Goal: Check status: Check status

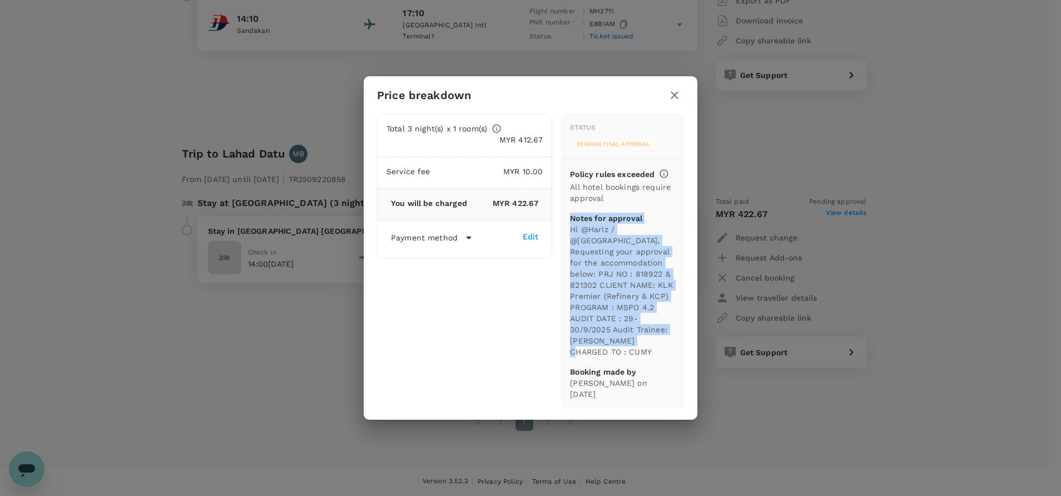
drag, startPoint x: 673, startPoint y: 96, endPoint x: 741, endPoint y: 102, distance: 68.6
click at [673, 96] on icon "button" at bounding box center [674, 94] width 13 height 13
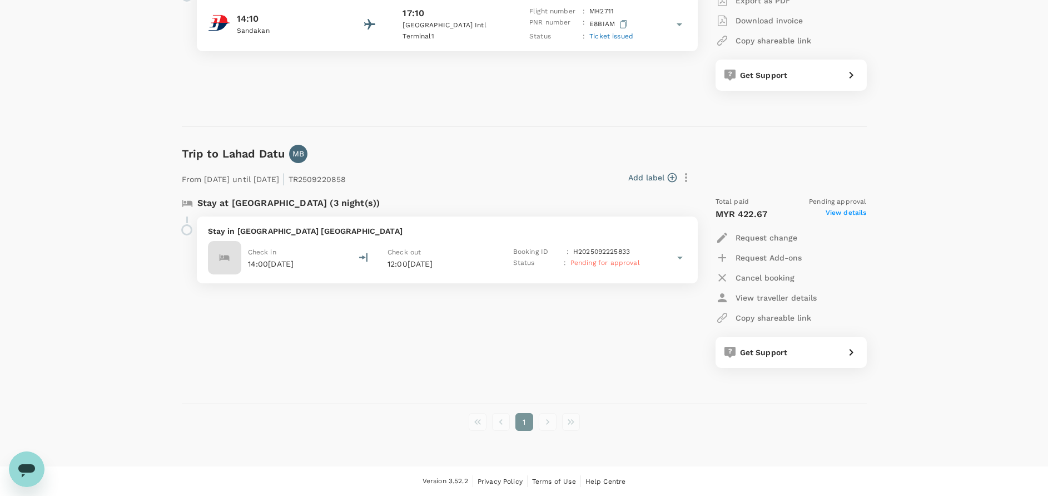
drag, startPoint x: 871, startPoint y: 109, endPoint x: 853, endPoint y: 170, distance: 63.9
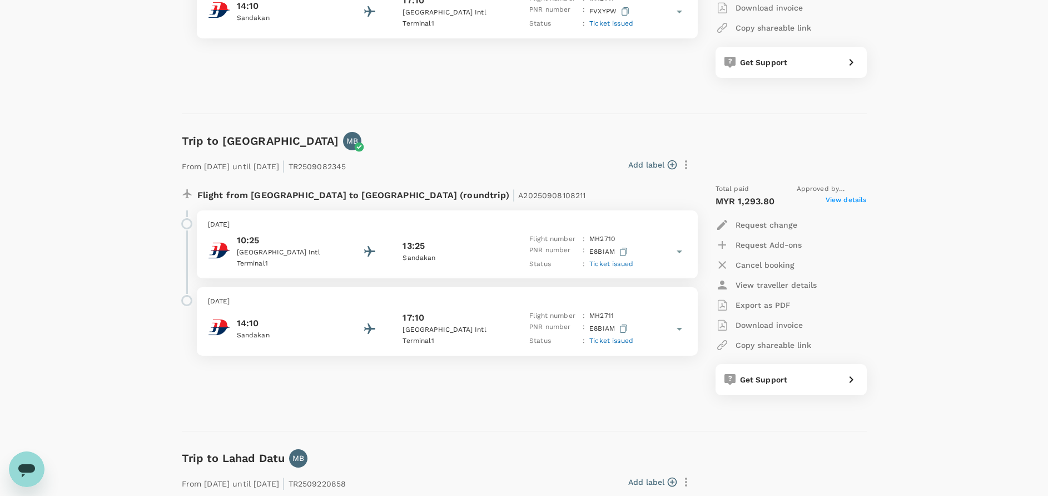
scroll to position [1122, 0]
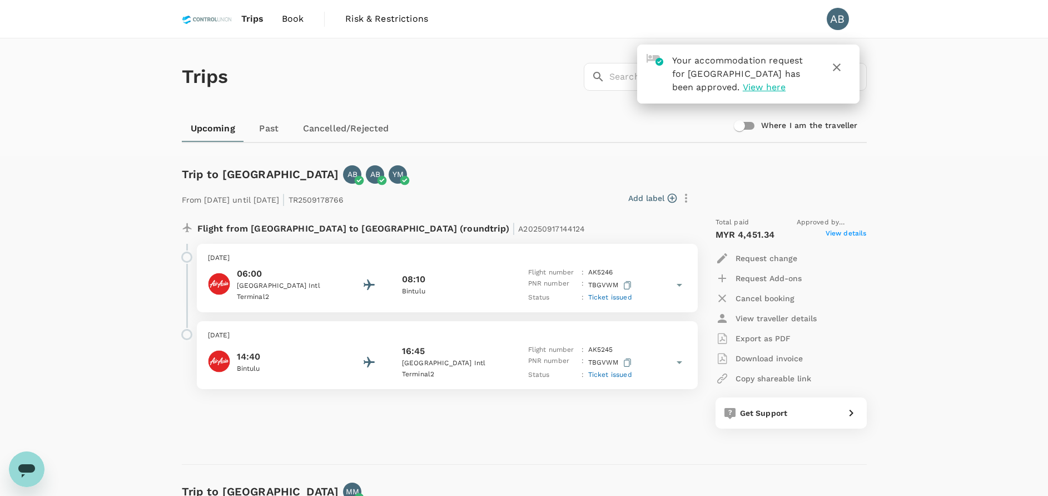
click at [768, 89] on span "View here" at bounding box center [764, 87] width 43 height 11
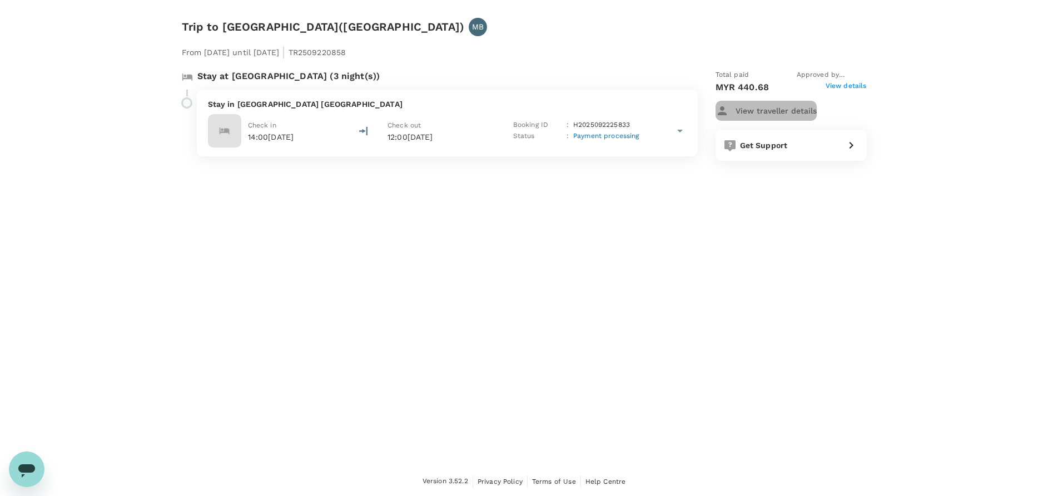
click at [804, 112] on p "View traveller details" at bounding box center [776, 110] width 81 height 11
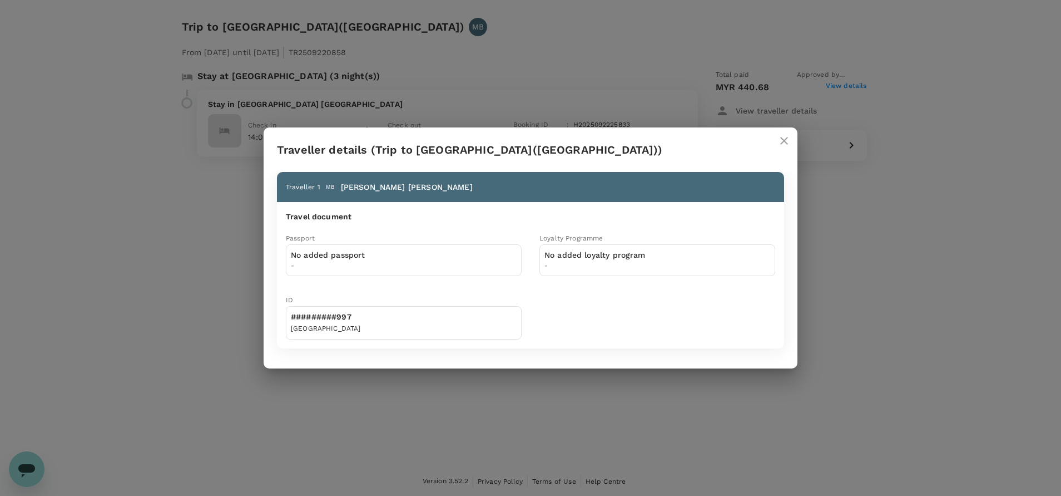
drag, startPoint x: 780, startPoint y: 140, endPoint x: 815, endPoint y: 118, distance: 40.4
click at [783, 138] on icon "close" at bounding box center [783, 140] width 13 height 13
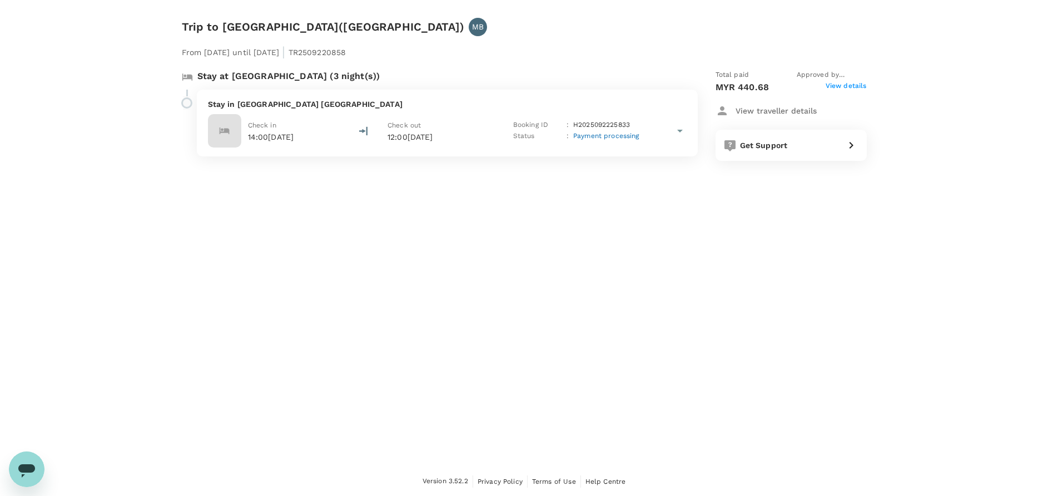
click at [851, 90] on span "View details" at bounding box center [846, 87] width 41 height 13
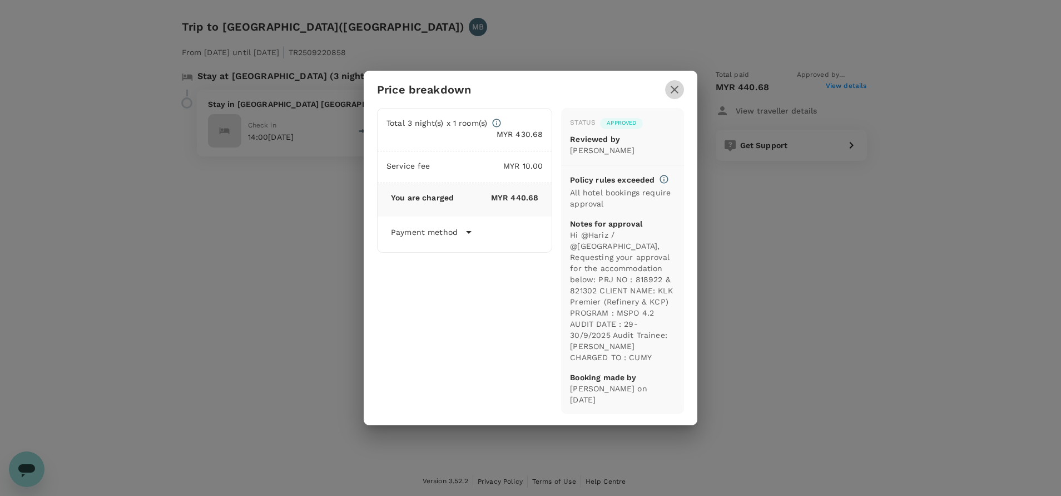
click at [678, 88] on icon "button" at bounding box center [674, 89] width 13 height 13
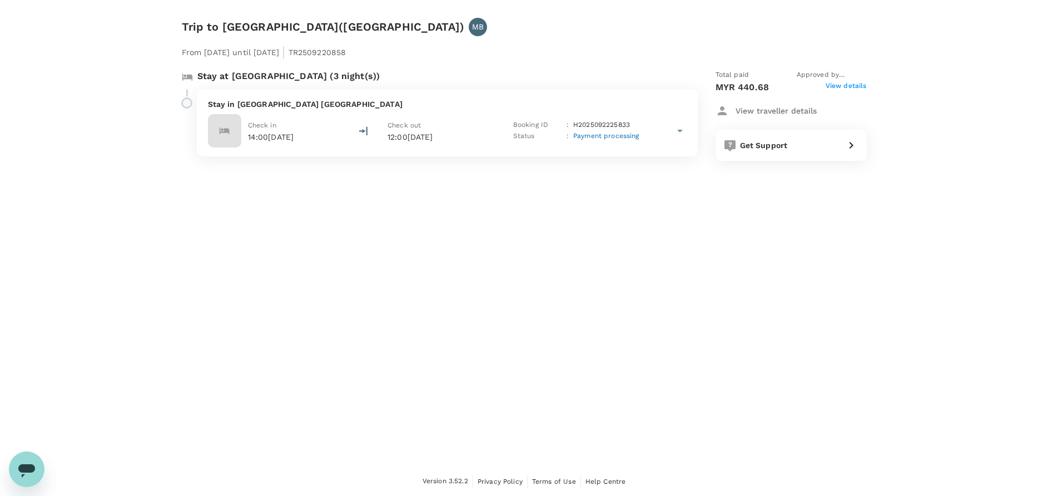
click at [589, 242] on div "Trip to Lahad Datu Center Point, MDLD 4678(Lahad Datu) MB From 28 Sep 2025 unti…" at bounding box center [524, 233] width 1048 height 466
